Goal: Check status: Check status

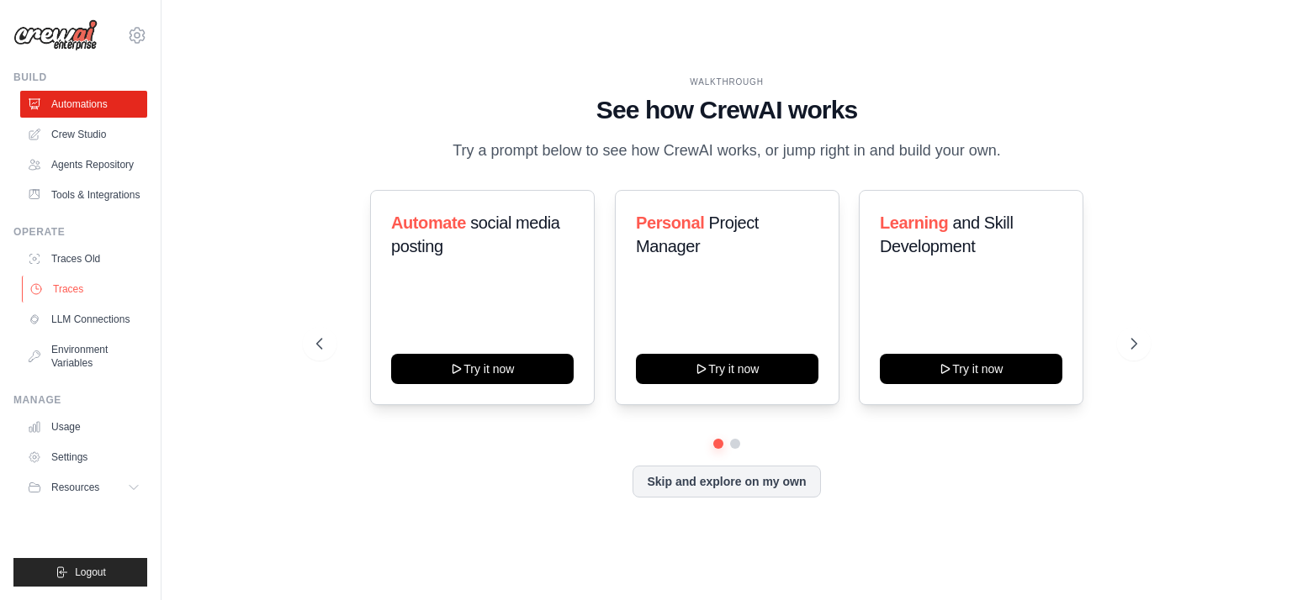
click at [74, 303] on link "Traces" at bounding box center [85, 289] width 127 height 27
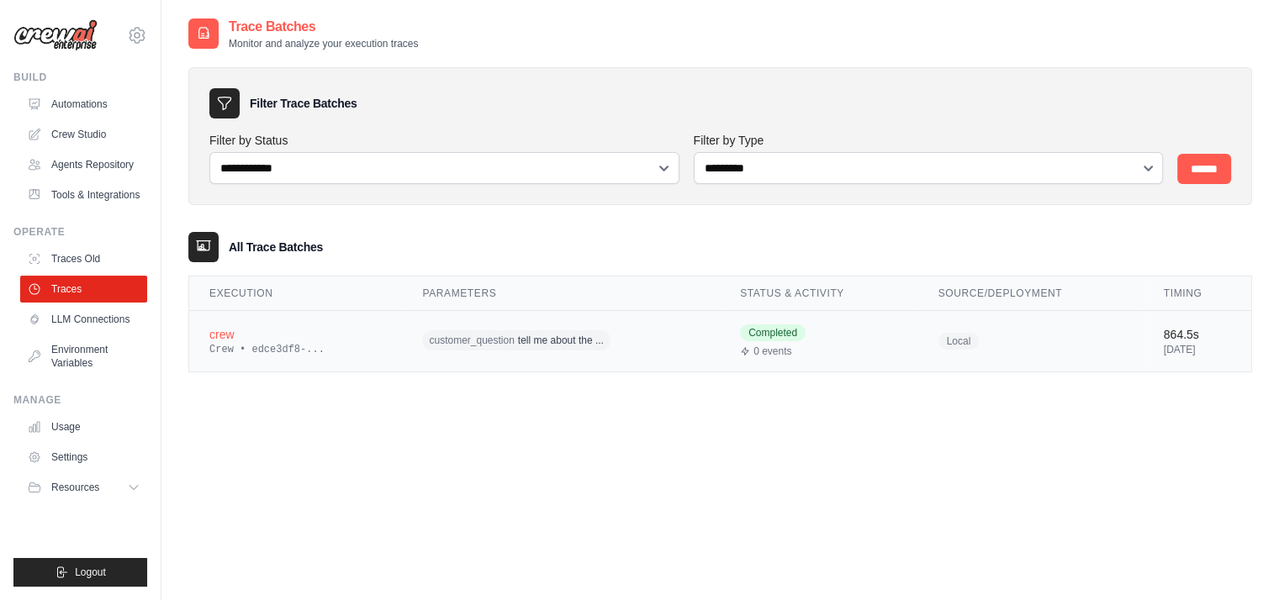
click at [246, 332] on div "crew" at bounding box center [295, 334] width 172 height 17
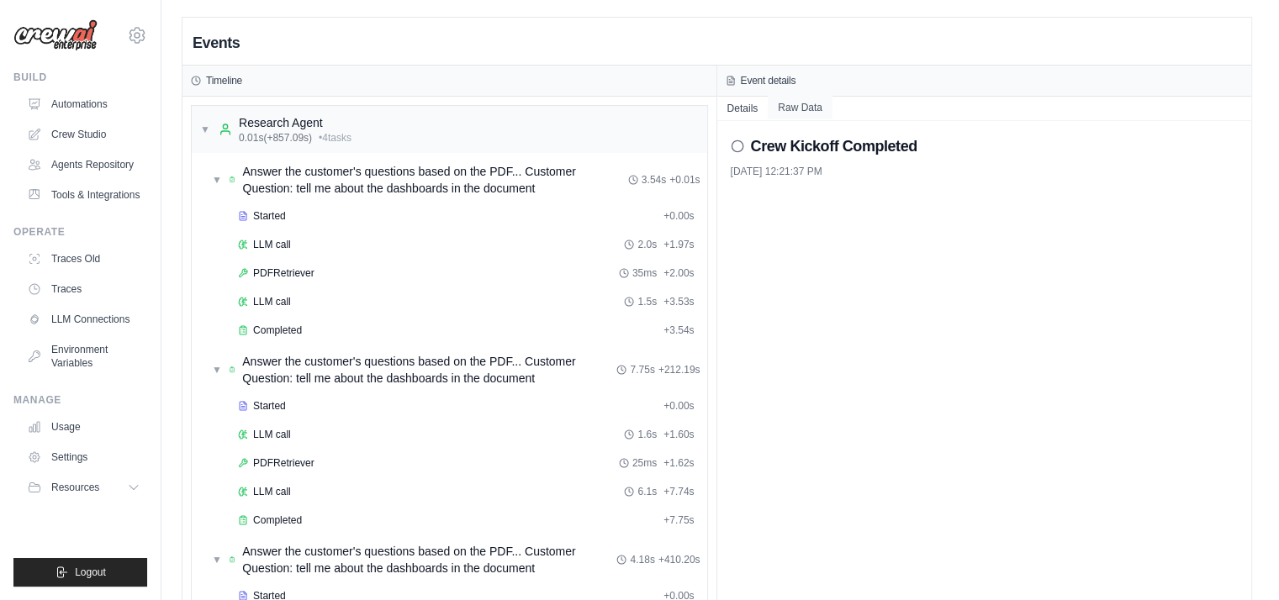
click at [797, 110] on button "Raw Data" at bounding box center [800, 108] width 65 height 24
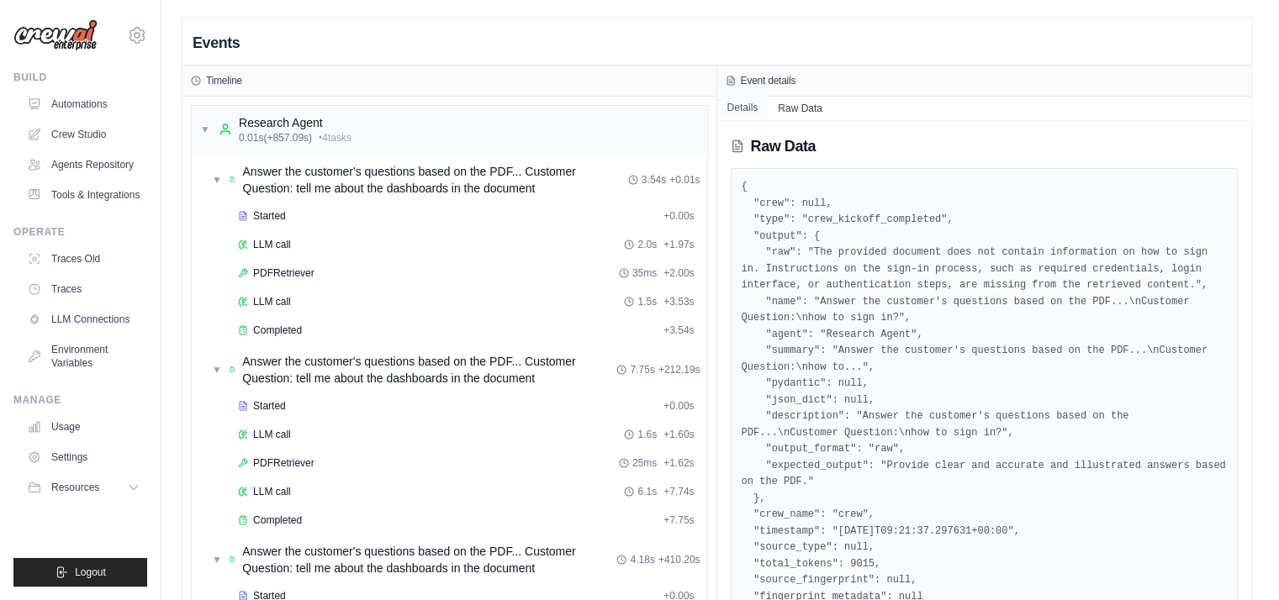
click at [743, 107] on button "Details" at bounding box center [742, 108] width 51 height 24
